Goal: Information Seeking & Learning: Learn about a topic

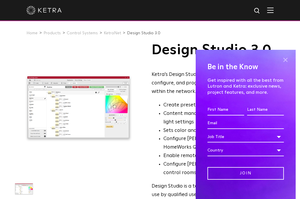
click at [281, 58] on span at bounding box center [285, 60] width 9 height 9
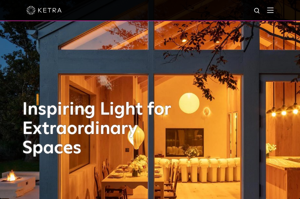
click at [273, 11] on img at bounding box center [270, 10] width 6 height 6
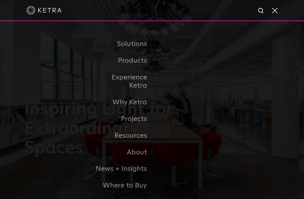
click at [259, 11] on img at bounding box center [261, 10] width 7 height 7
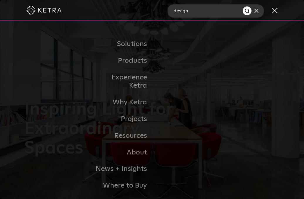
type input "design"
click at [243, 6] on button "Search" at bounding box center [247, 10] width 9 height 9
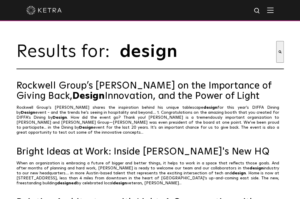
click at [202, 45] on input "design" at bounding box center [197, 52] width 157 height 22
type input "design studio"
click at [276, 41] on button "Search" at bounding box center [280, 52] width 8 height 22
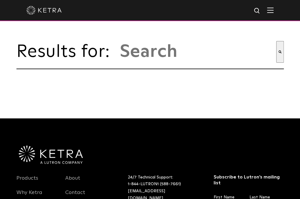
click at [261, 12] on img at bounding box center [256, 10] width 7 height 7
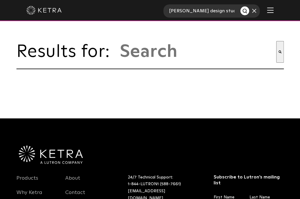
type input "ketra design studio"
click at [240, 6] on button "Search" at bounding box center [244, 10] width 9 height 9
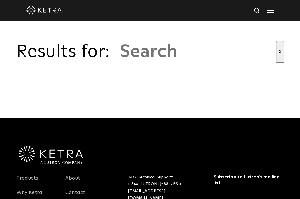
type input "[PERSON_NAME] design studio"
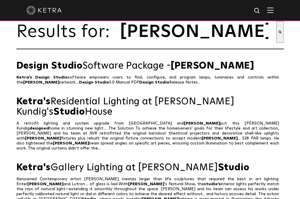
scroll to position [20, 0]
click at [110, 71] on link "Design Studio Software Package - Ketra" at bounding box center [149, 66] width 267 height 10
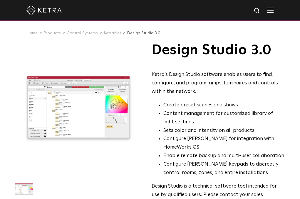
drag, startPoint x: 0, startPoint y: 0, endPoint x: 130, endPoint y: 45, distance: 137.7
click at [130, 45] on div at bounding box center [78, 108] width 130 height 130
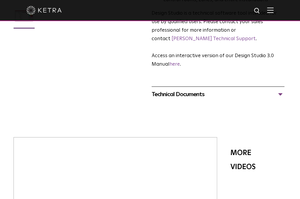
scroll to position [173, 0]
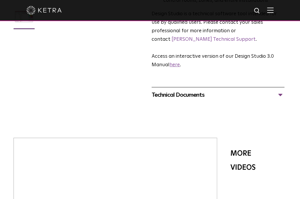
click at [175, 63] on link "here" at bounding box center [174, 65] width 10 height 5
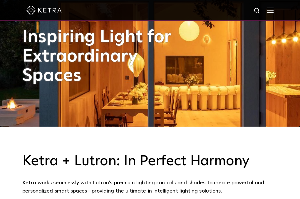
scroll to position [70, 0]
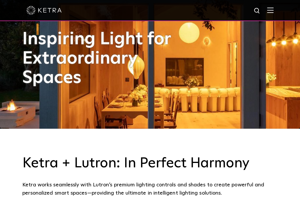
click at [271, 8] on img at bounding box center [270, 10] width 6 height 6
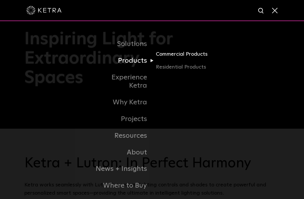
click at [174, 56] on link "Commercial Products" at bounding box center [184, 56] width 56 height 13
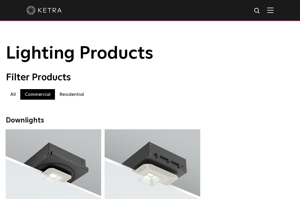
click at [13, 95] on label "All" at bounding box center [13, 94] width 14 height 11
click at [273, 13] on img at bounding box center [270, 10] width 6 height 6
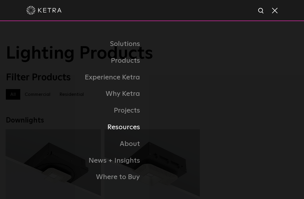
click at [136, 125] on link "Resources" at bounding box center [79, 127] width 146 height 17
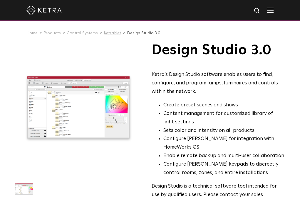
click at [110, 35] on link "KetraNet" at bounding box center [112, 33] width 17 height 4
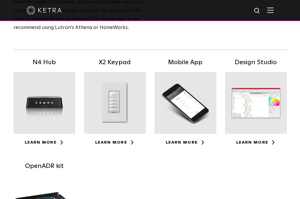
scroll to position [107, 0]
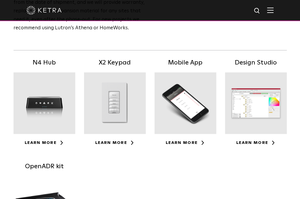
click at [269, 95] on div at bounding box center [256, 103] width 62 height 62
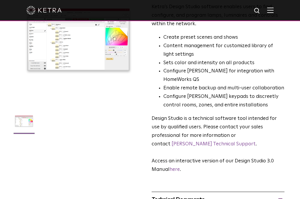
scroll to position [68, 0]
click at [177, 167] on link "here" at bounding box center [174, 169] width 10 height 5
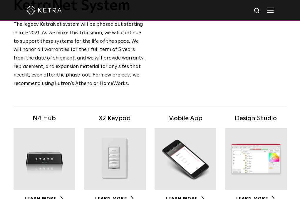
scroll to position [53, 0]
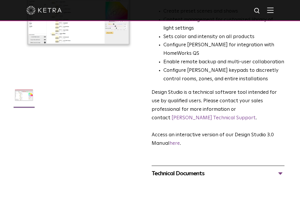
scroll to position [94, 0]
